Goal: Task Accomplishment & Management: Manage account settings

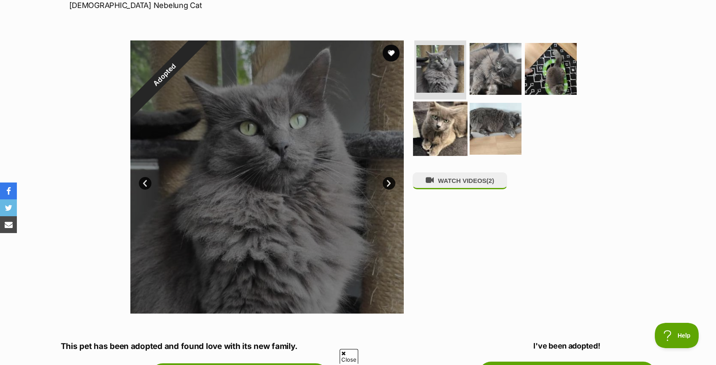
click at [446, 114] on img at bounding box center [440, 128] width 54 height 54
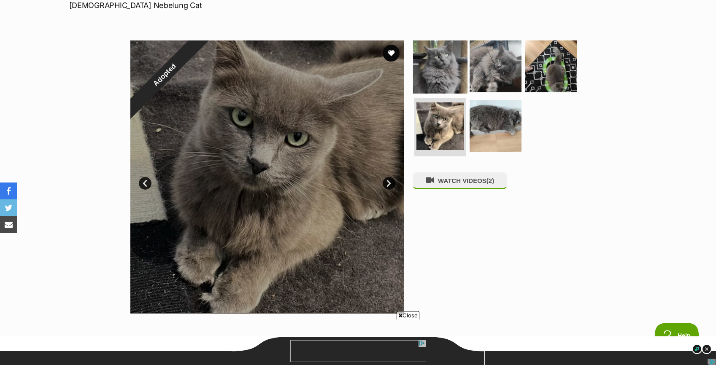
click at [451, 77] on img at bounding box center [440, 66] width 54 height 54
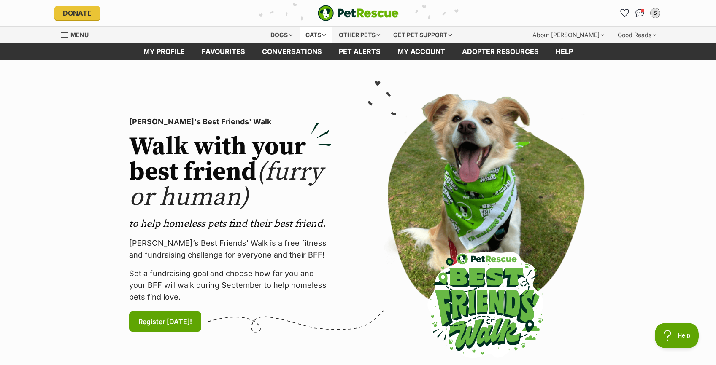
click at [316, 36] on div "Cats" at bounding box center [316, 35] width 32 height 17
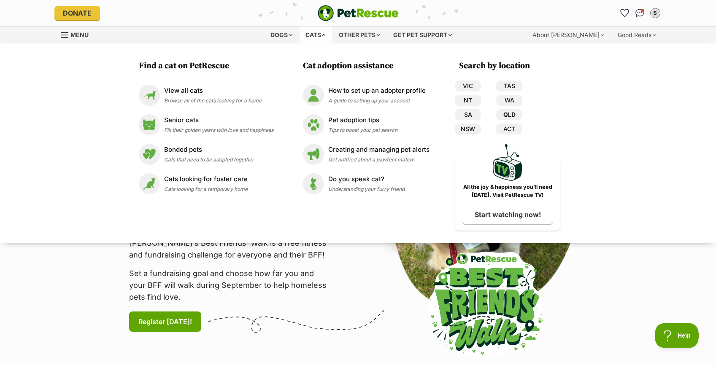
click at [515, 111] on link "QLD" at bounding box center [509, 114] width 26 height 11
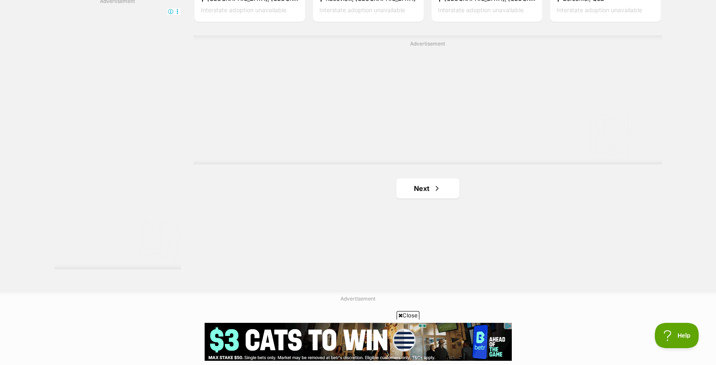
scroll to position [1514, 0]
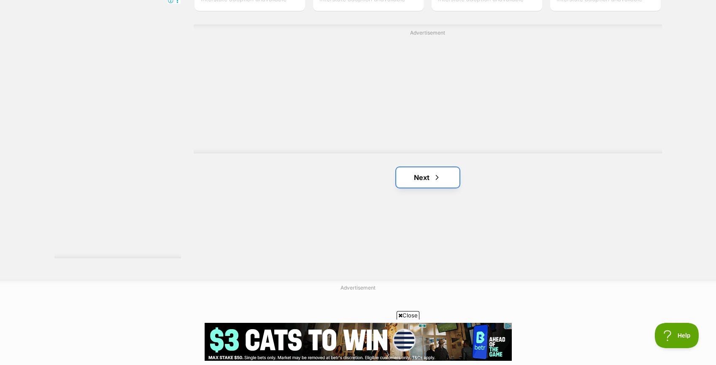
click at [436, 168] on link "Next" at bounding box center [427, 178] width 63 height 20
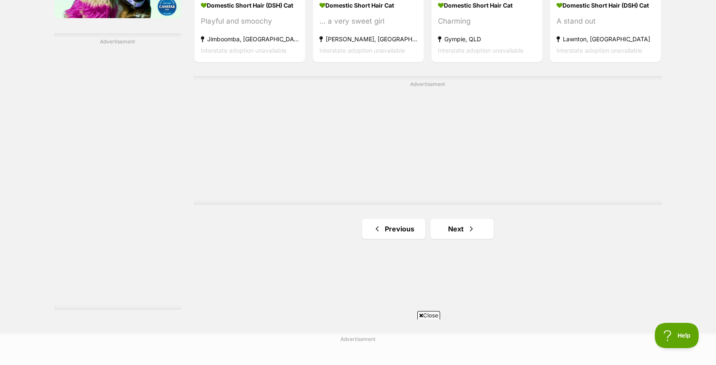
scroll to position [1463, 0]
click at [463, 224] on link "Next" at bounding box center [461, 229] width 63 height 20
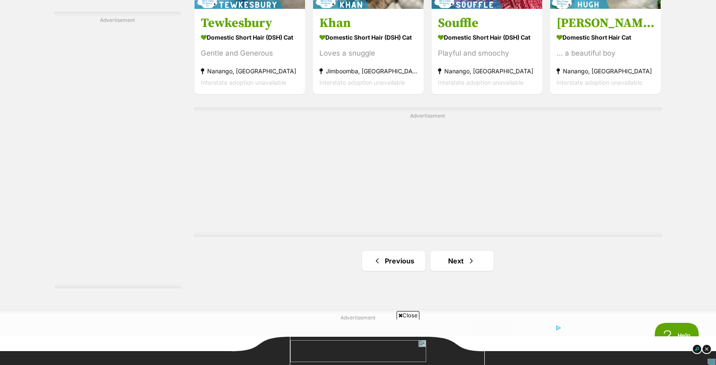
scroll to position [1485, 0]
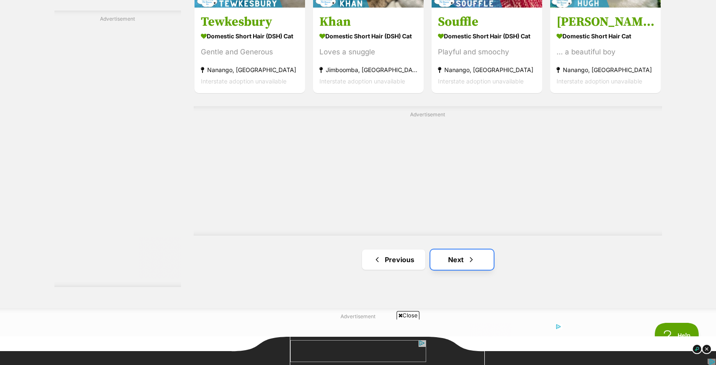
click at [468, 257] on span "Next page" at bounding box center [471, 260] width 8 height 10
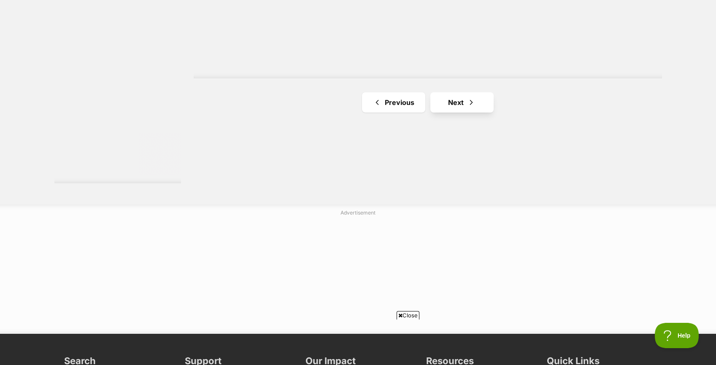
scroll to position [1591, 0]
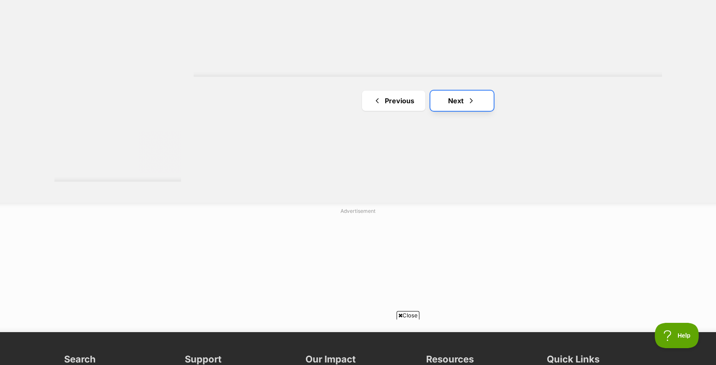
click at [460, 106] on link "Next" at bounding box center [461, 101] width 63 height 20
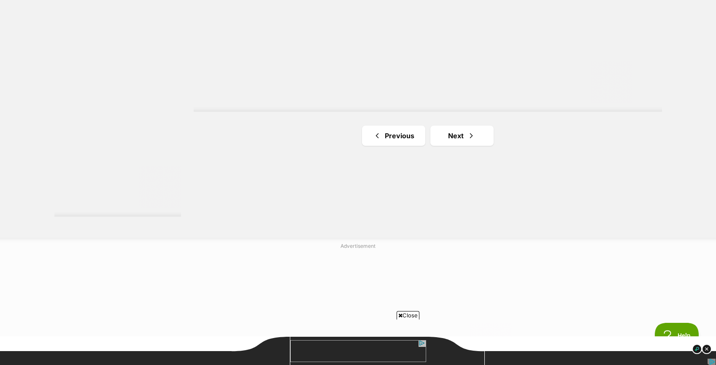
scroll to position [1583, 0]
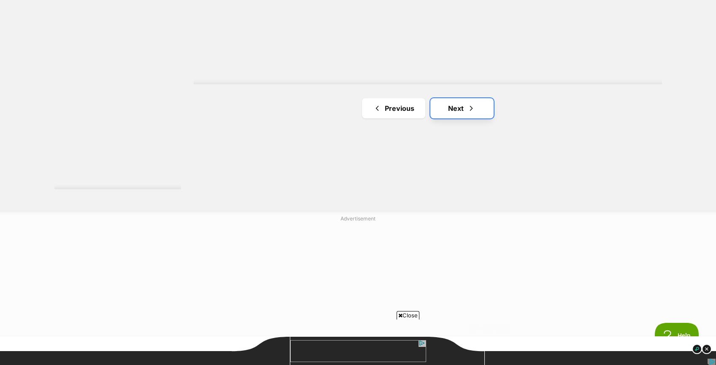
click at [461, 110] on link "Next" at bounding box center [461, 108] width 63 height 20
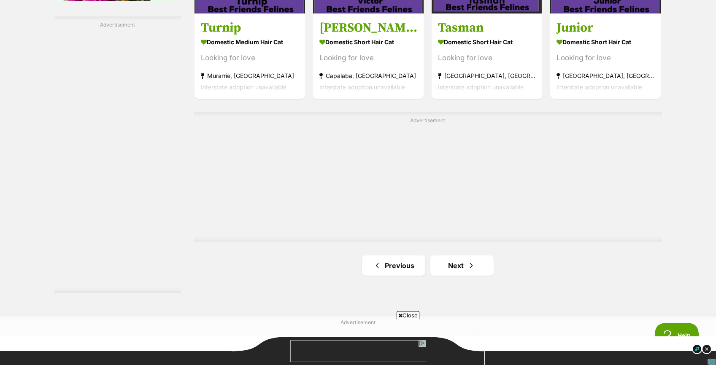
scroll to position [1482, 0]
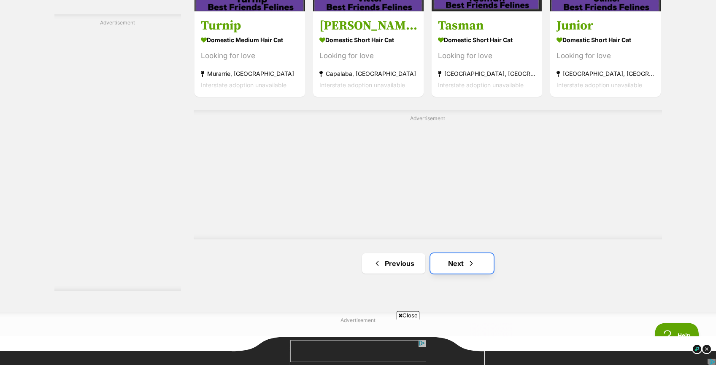
click at [481, 264] on link "Next" at bounding box center [461, 264] width 63 height 20
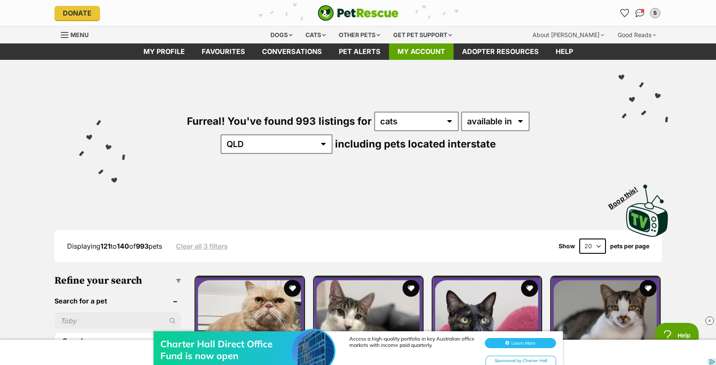
click at [411, 55] on link "My account" at bounding box center [421, 51] width 65 height 16
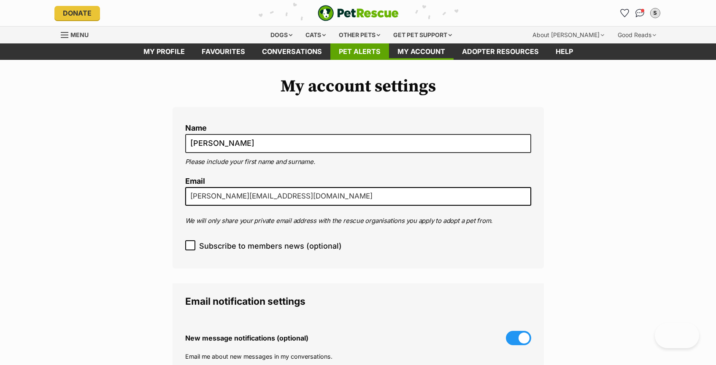
click at [354, 55] on link "Pet alerts" at bounding box center [359, 51] width 59 height 16
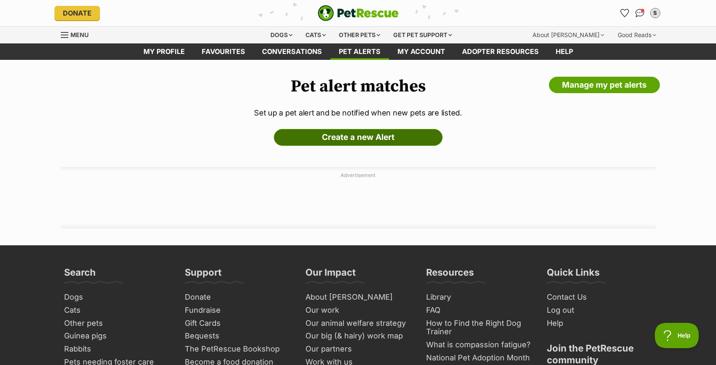
click at [379, 139] on link "Create a new Alert" at bounding box center [358, 137] width 169 height 17
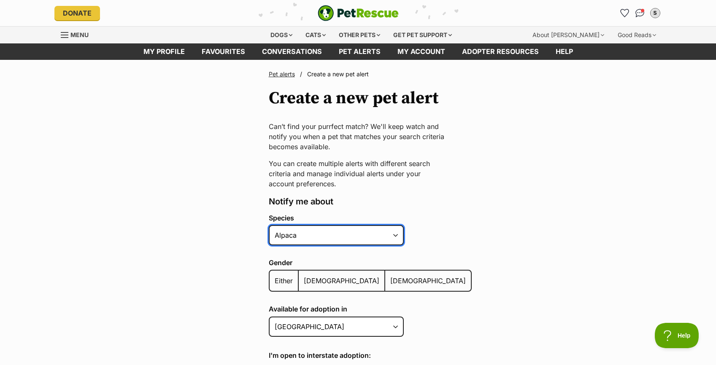
click at [389, 233] on select "Alpaca Bird Cat Chicken Cow Dog Donkey Duck Ferret Fish Goat Goose Guinea Fowl …" at bounding box center [336, 235] width 135 height 20
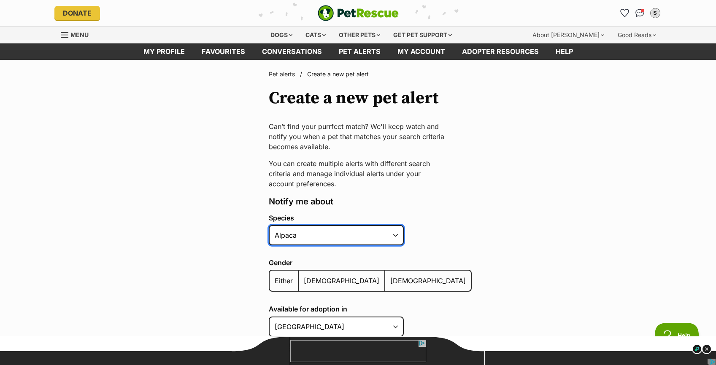
select select "2"
click at [269, 225] on select "Alpaca Bird Cat Chicken Cow Dog Donkey Duck Ferret Fish Goat Goose Guinea Fowl …" at bounding box center [336, 235] width 135 height 20
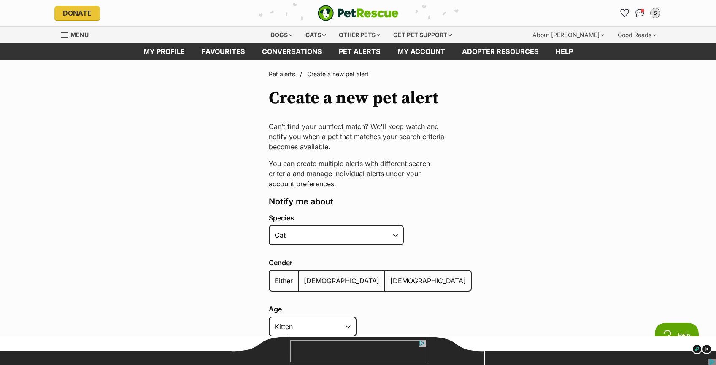
click at [289, 280] on span "Either" at bounding box center [284, 281] width 18 height 8
click at [274, 276] on input "Either" at bounding box center [274, 276] width 0 height 0
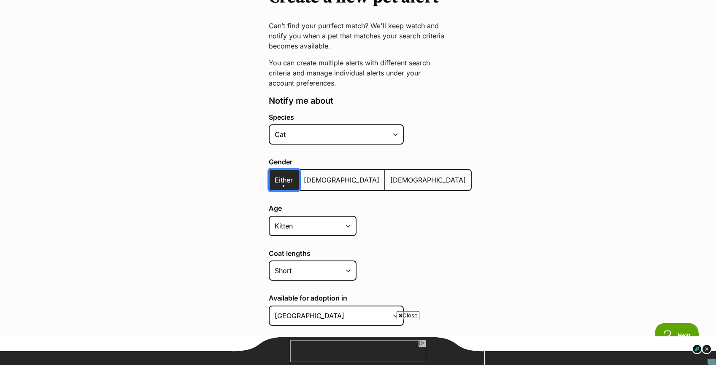
scroll to position [110, 0]
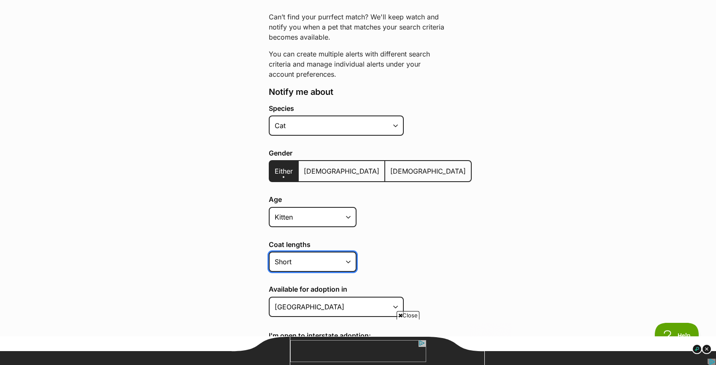
click at [343, 264] on select "Short Medium Coat Long All coat lengths" at bounding box center [313, 262] width 88 height 20
select select "long"
click at [269, 252] on select "Short Medium Coat Long All coat lengths" at bounding box center [313, 262] width 88 height 20
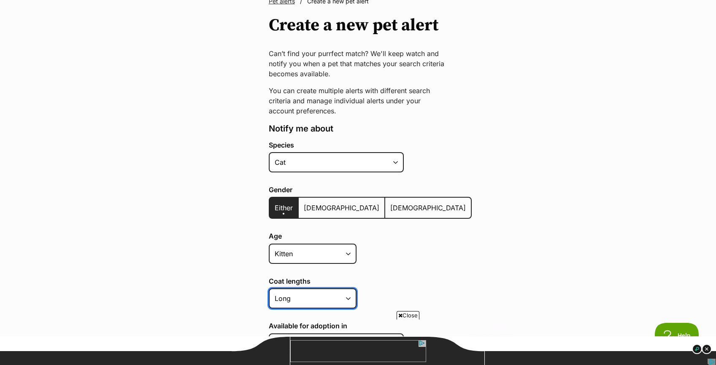
scroll to position [72, 0]
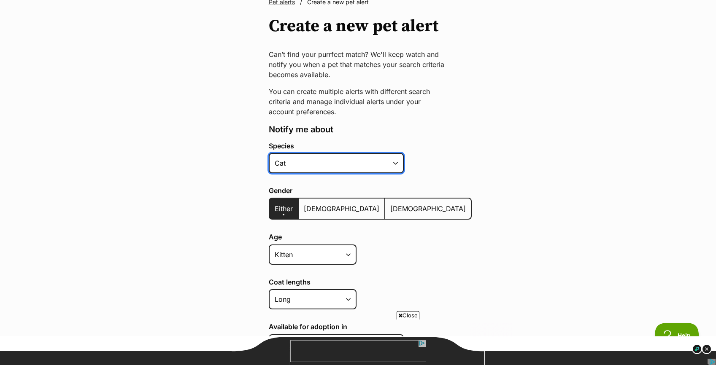
click at [378, 164] on select "Alpaca Bird Cat Chicken Cow Dog Donkey Duck Ferret Fish Goat Goose Guinea Fowl …" at bounding box center [336, 163] width 135 height 20
click at [269, 153] on select "Alpaca Bird Cat Chicken Cow Dog Donkey Duck Ferret Fish Goat Goose Guinea Fowl …" at bounding box center [336, 163] width 135 height 20
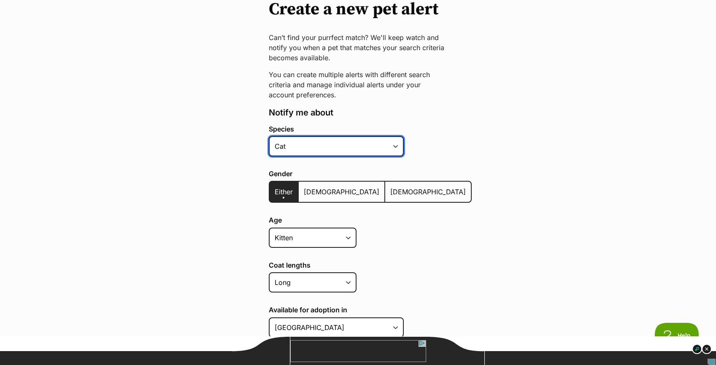
scroll to position [0, 0]
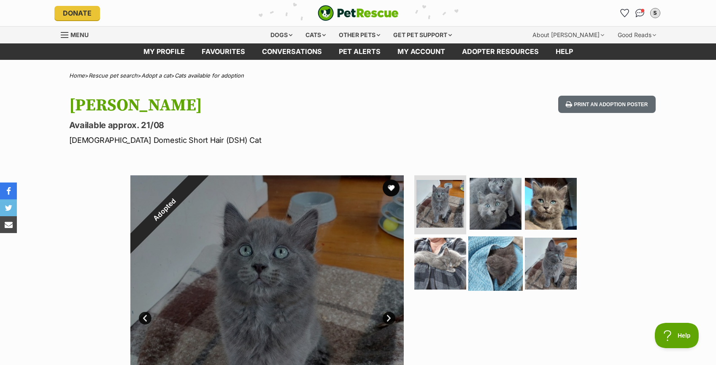
click at [495, 264] on img at bounding box center [495, 263] width 54 height 54
